Goal: Transaction & Acquisition: Subscribe to service/newsletter

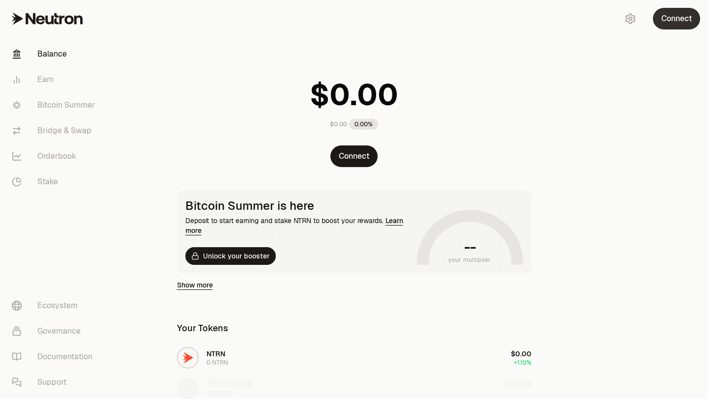
click at [676, 22] on button "Connect" at bounding box center [676, 19] width 47 height 22
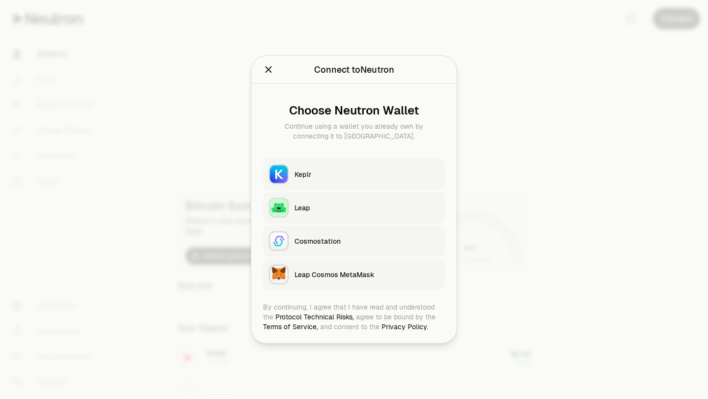
click at [564, 163] on div at bounding box center [354, 199] width 708 height 399
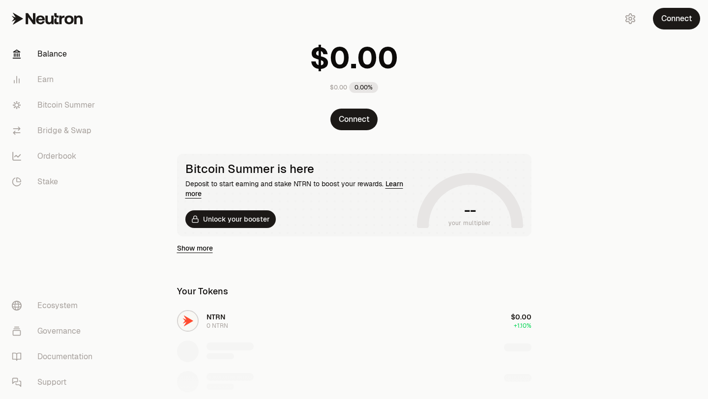
scroll to position [173, 0]
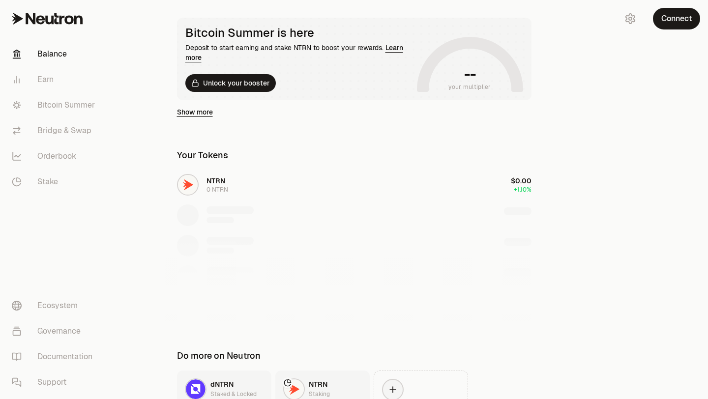
click at [285, 183] on div "NTRN 0 NTRN $0.00 +1.10%" at bounding box center [354, 245] width 378 height 151
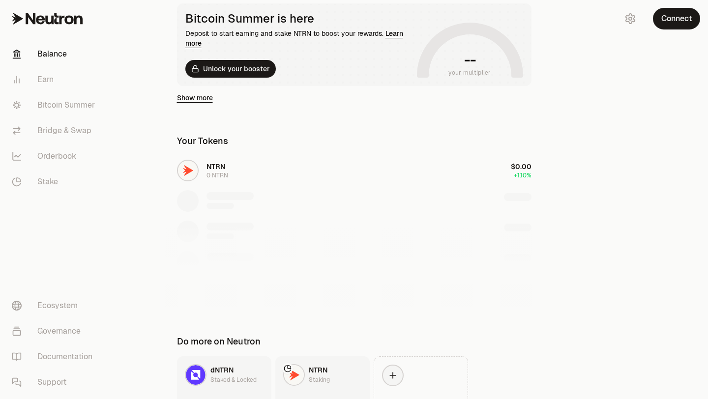
scroll to position [205, 0]
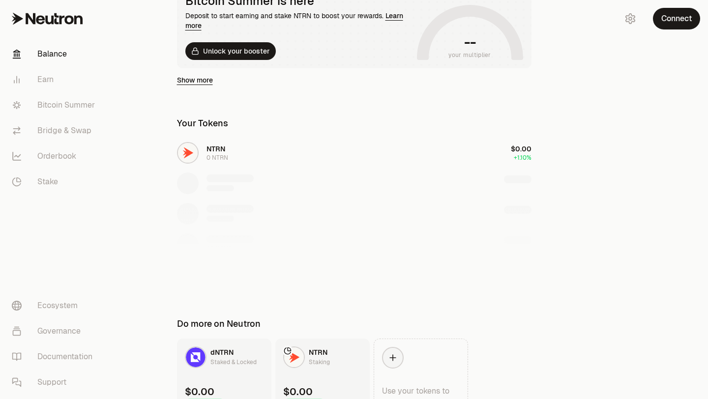
click at [329, 361] on link "NTRN Staking $0.00 3.00% APR" at bounding box center [322, 378] width 94 height 79
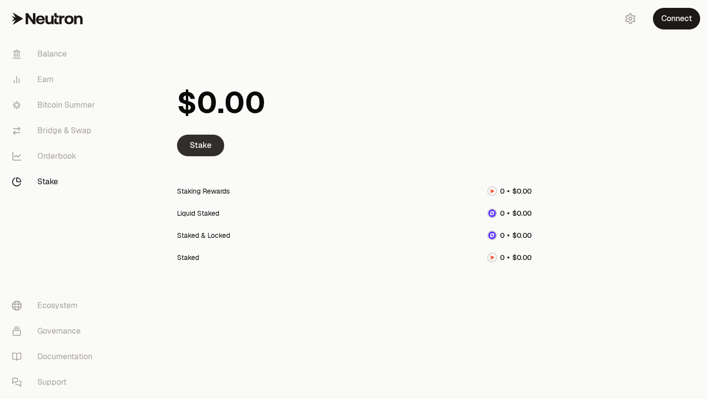
click at [202, 143] on link "Stake" at bounding box center [200, 146] width 47 height 22
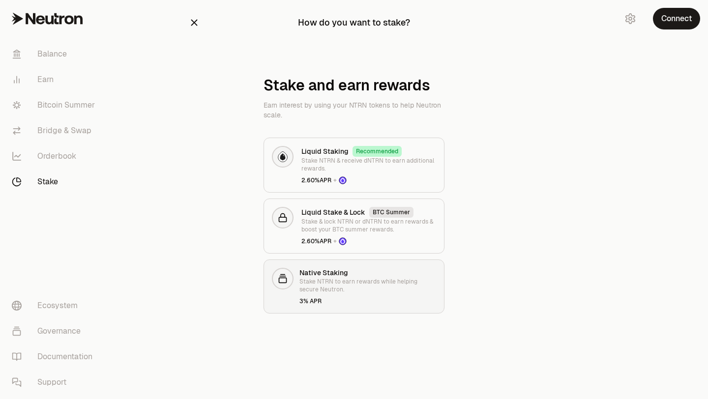
click at [396, 300] on div "3% APR" at bounding box center [367, 301] width 137 height 8
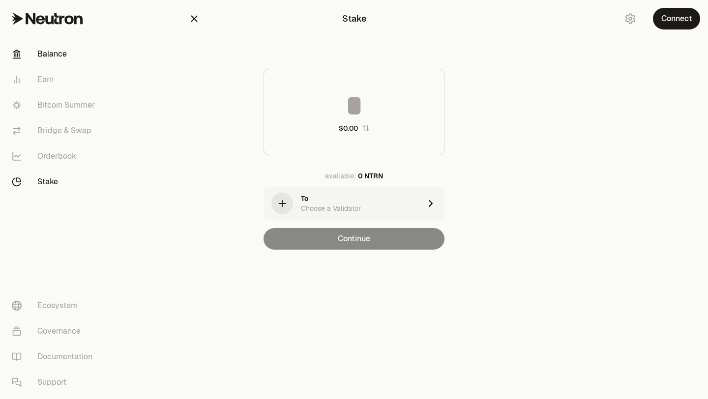
click at [63, 51] on link "Balance" at bounding box center [55, 54] width 102 height 26
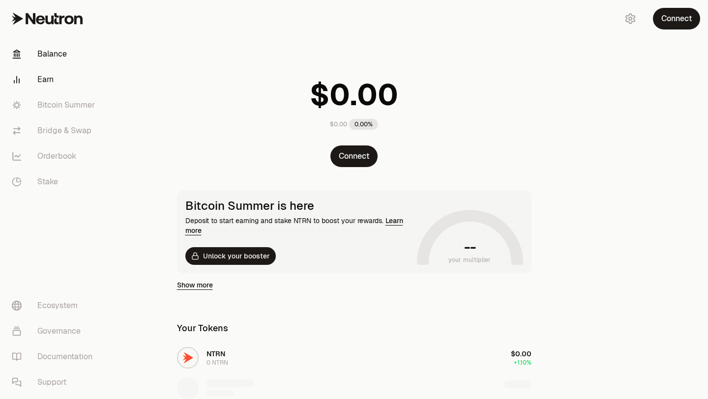
click at [71, 87] on link "Earn" at bounding box center [55, 80] width 102 height 26
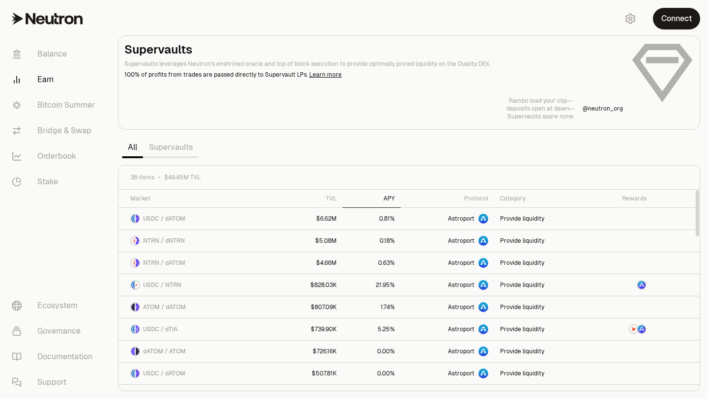
click at [394, 199] on div "APY" at bounding box center [372, 199] width 46 height 8
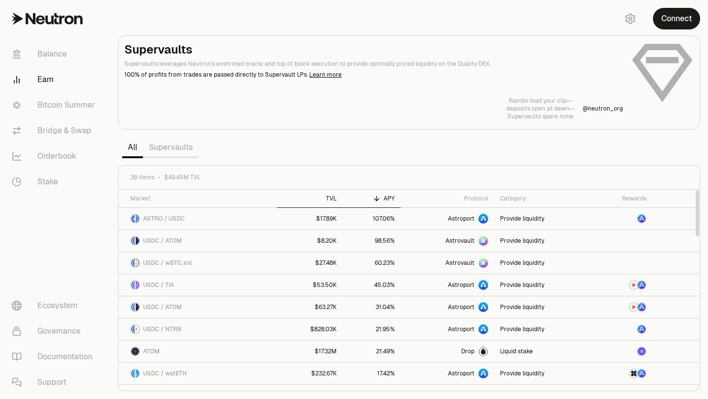
click at [332, 199] on div "TVL" at bounding box center [310, 199] width 54 height 8
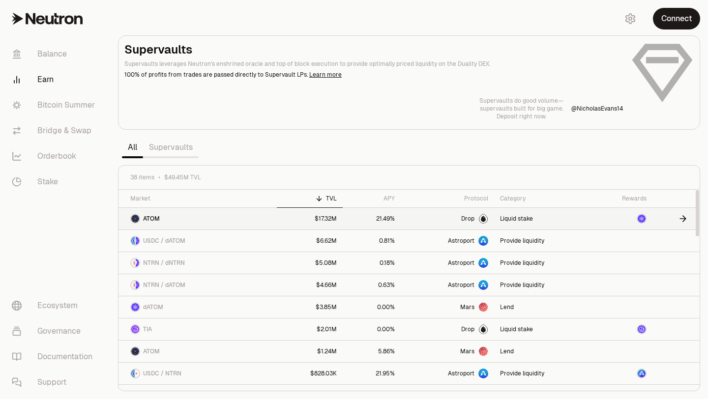
click at [363, 225] on link "21.49%" at bounding box center [372, 219] width 58 height 22
